Goal: Task Accomplishment & Management: Use online tool/utility

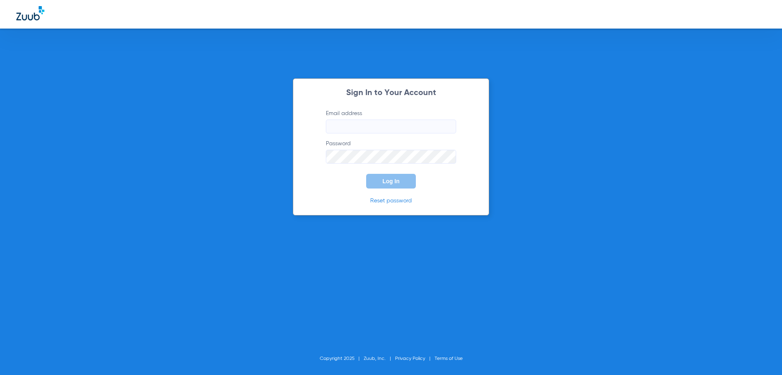
type input "[EMAIL_ADDRESS][DOMAIN_NAME]"
click at [381, 180] on button "Log In" at bounding box center [391, 181] width 50 height 15
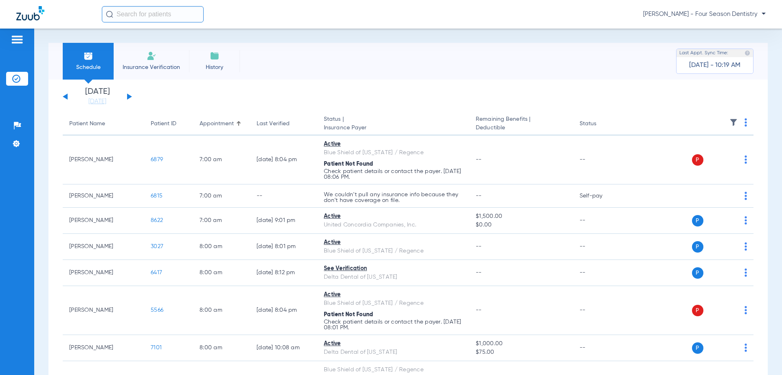
click at [68, 96] on div "[DATE] [DATE] [DATE] [DATE] [DATE] [DATE] [DATE] [DATE] [DATE] [DATE] [DATE] [D…" at bounding box center [97, 97] width 69 height 18
click at [66, 96] on button at bounding box center [65, 96] width 5 height 6
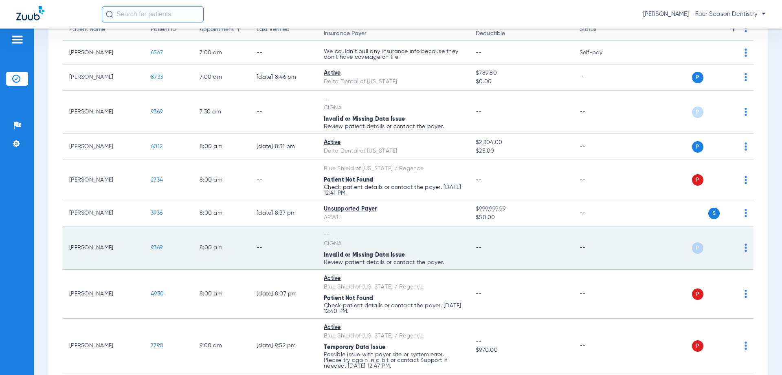
scroll to position [122, 0]
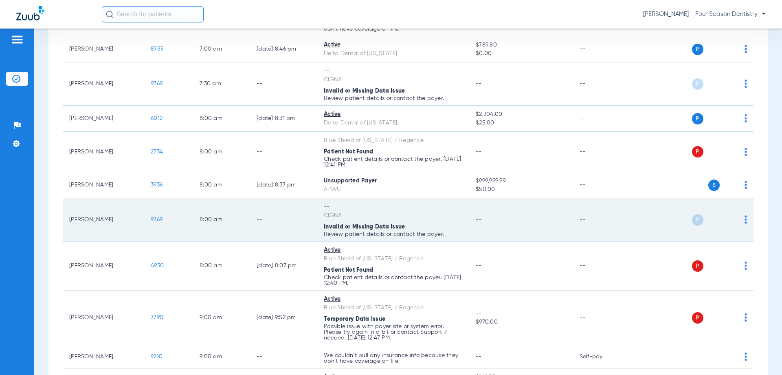
click at [745, 220] on img at bounding box center [746, 219] width 2 height 8
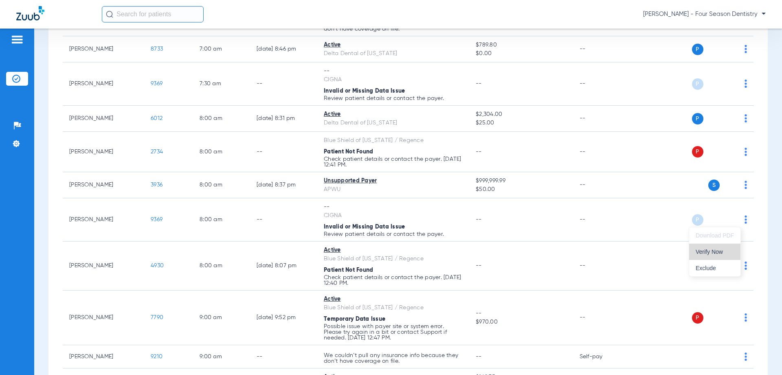
click at [716, 253] on span "Verify Now" at bounding box center [715, 252] width 38 height 6
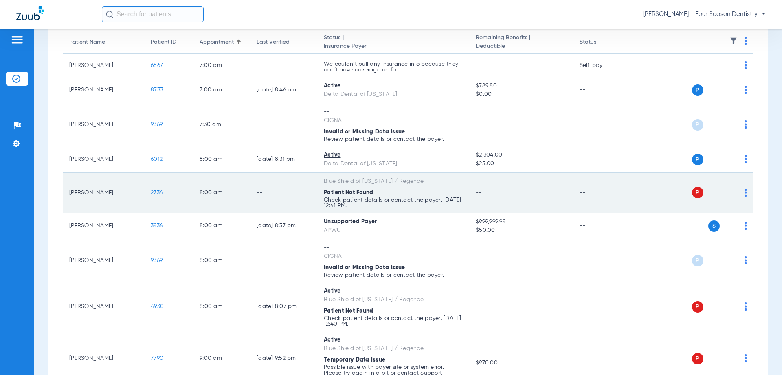
scroll to position [0, 0]
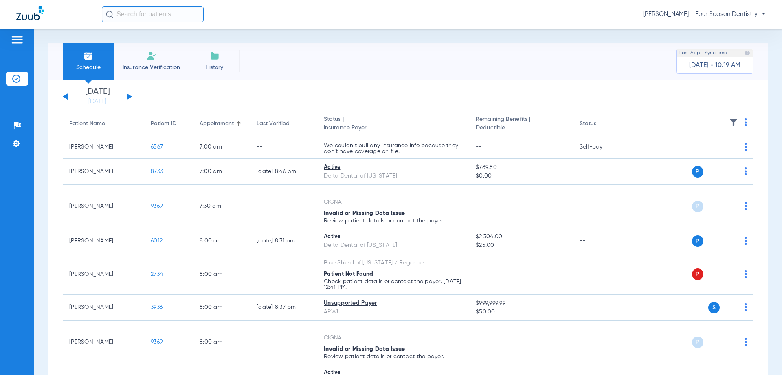
click at [730, 122] on img at bounding box center [734, 122] width 8 height 8
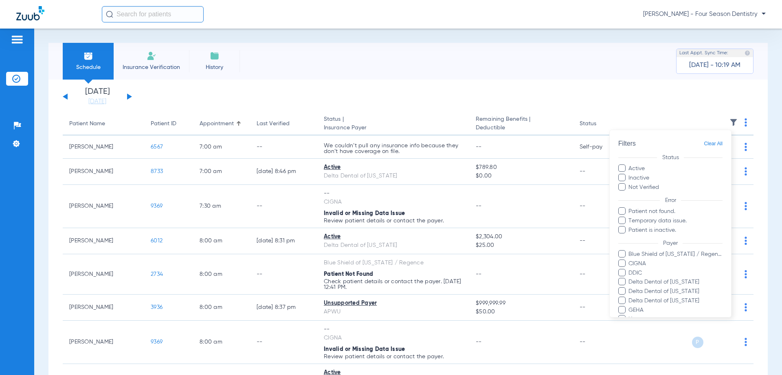
click at [741, 122] on div at bounding box center [391, 187] width 782 height 375
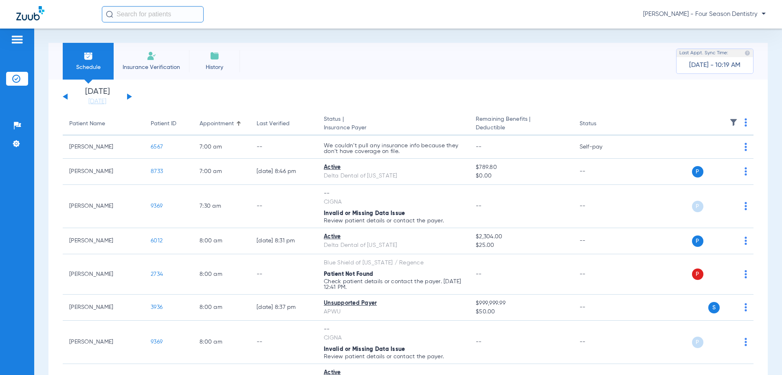
click at [745, 124] on img at bounding box center [746, 122] width 2 height 8
click at [693, 157] on span "Verify All" at bounding box center [708, 155] width 51 height 6
